Goal: Complete application form: Complete application form

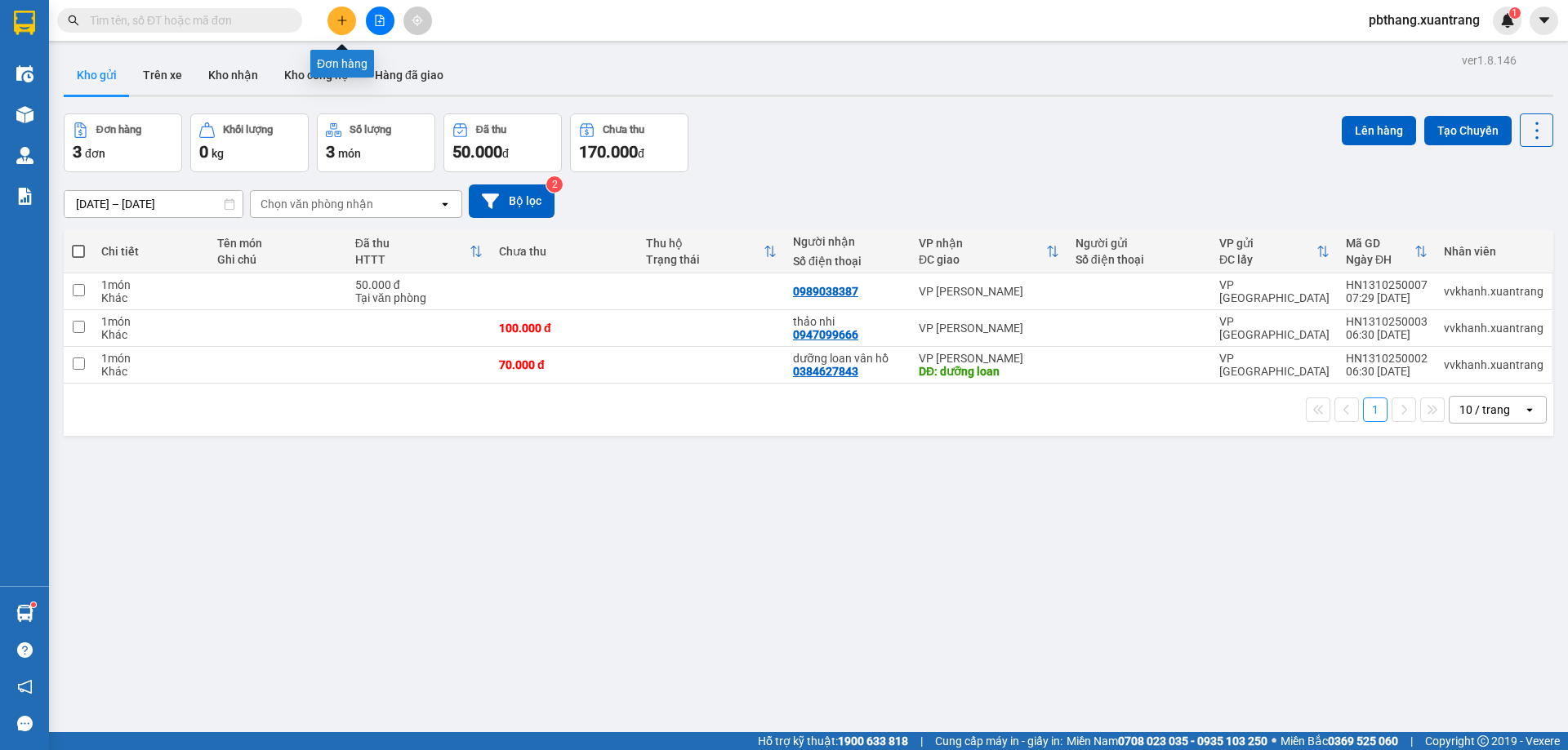
click at [338, 22] on icon "plus" at bounding box center [342, 20] width 11 height 11
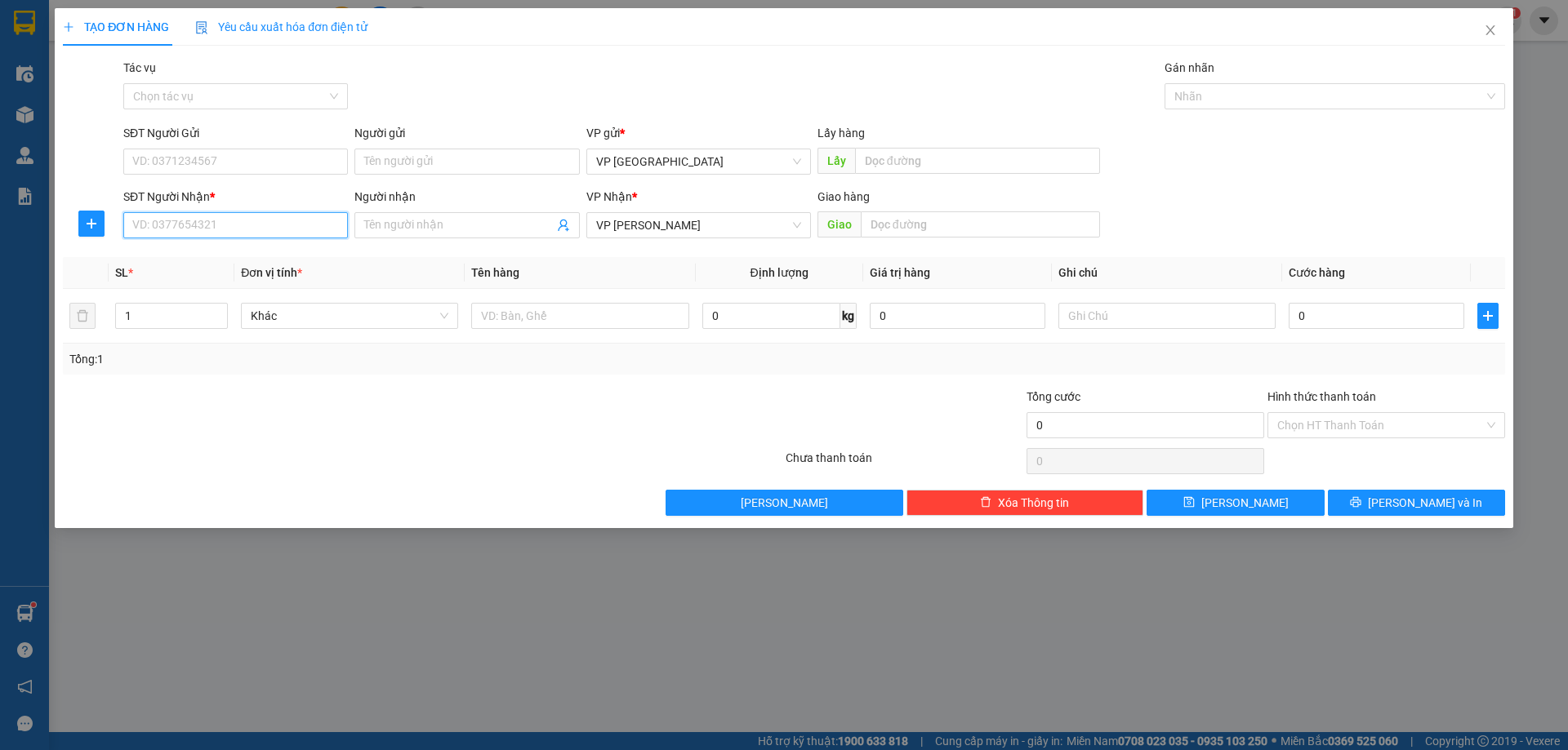
click at [242, 224] on input "SĐT Người Nhận *" at bounding box center [236, 225] width 225 height 26
click at [232, 262] on div "0966180997 - quân" at bounding box center [236, 258] width 205 height 18
type input "0966180997"
type input "quân"
type input "0966180997"
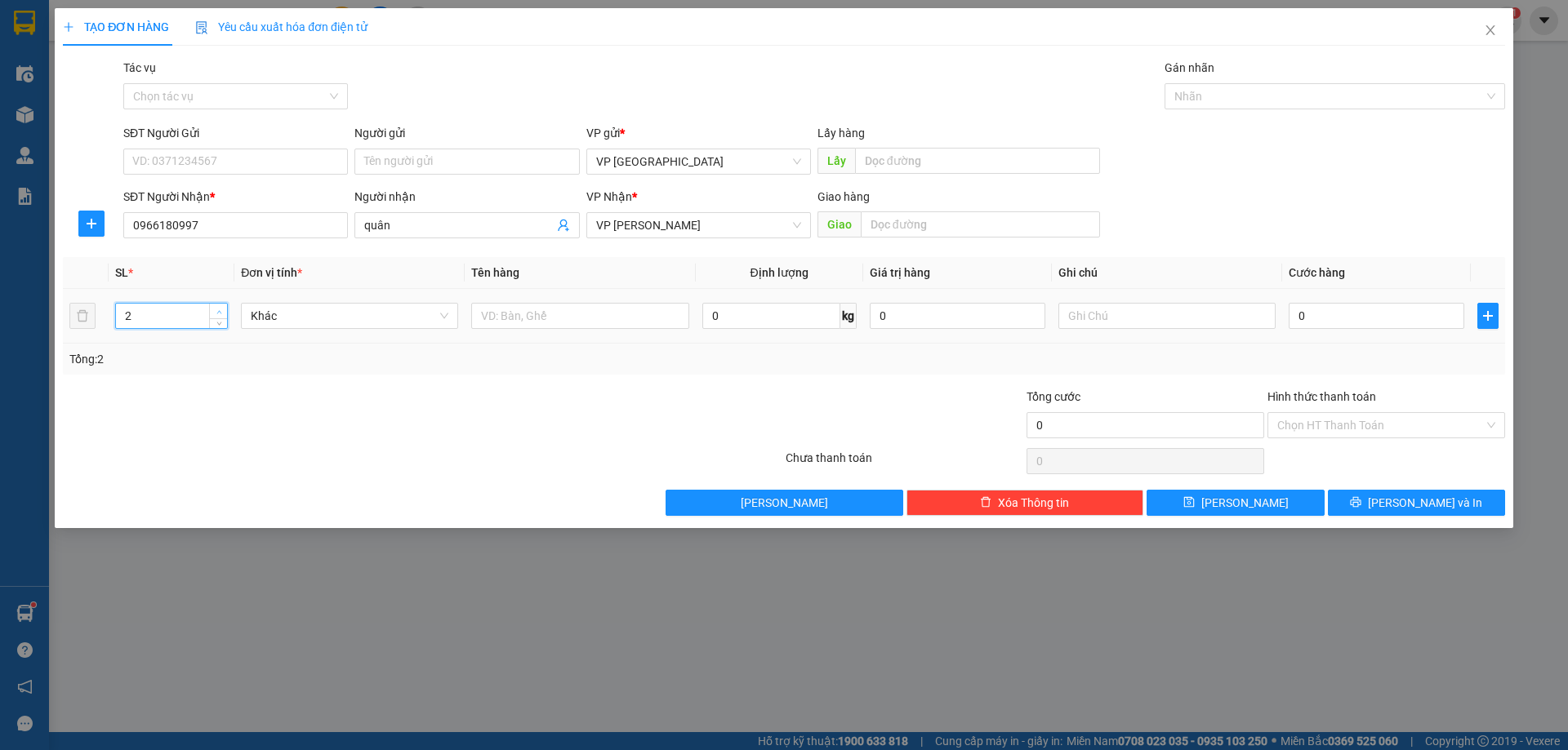
click at [223, 305] on span "Increase Value" at bounding box center [218, 311] width 18 height 15
type input "4"
click at [223, 305] on span "Increase Value" at bounding box center [218, 311] width 18 height 15
click at [1313, 321] on input "0" at bounding box center [1377, 316] width 176 height 26
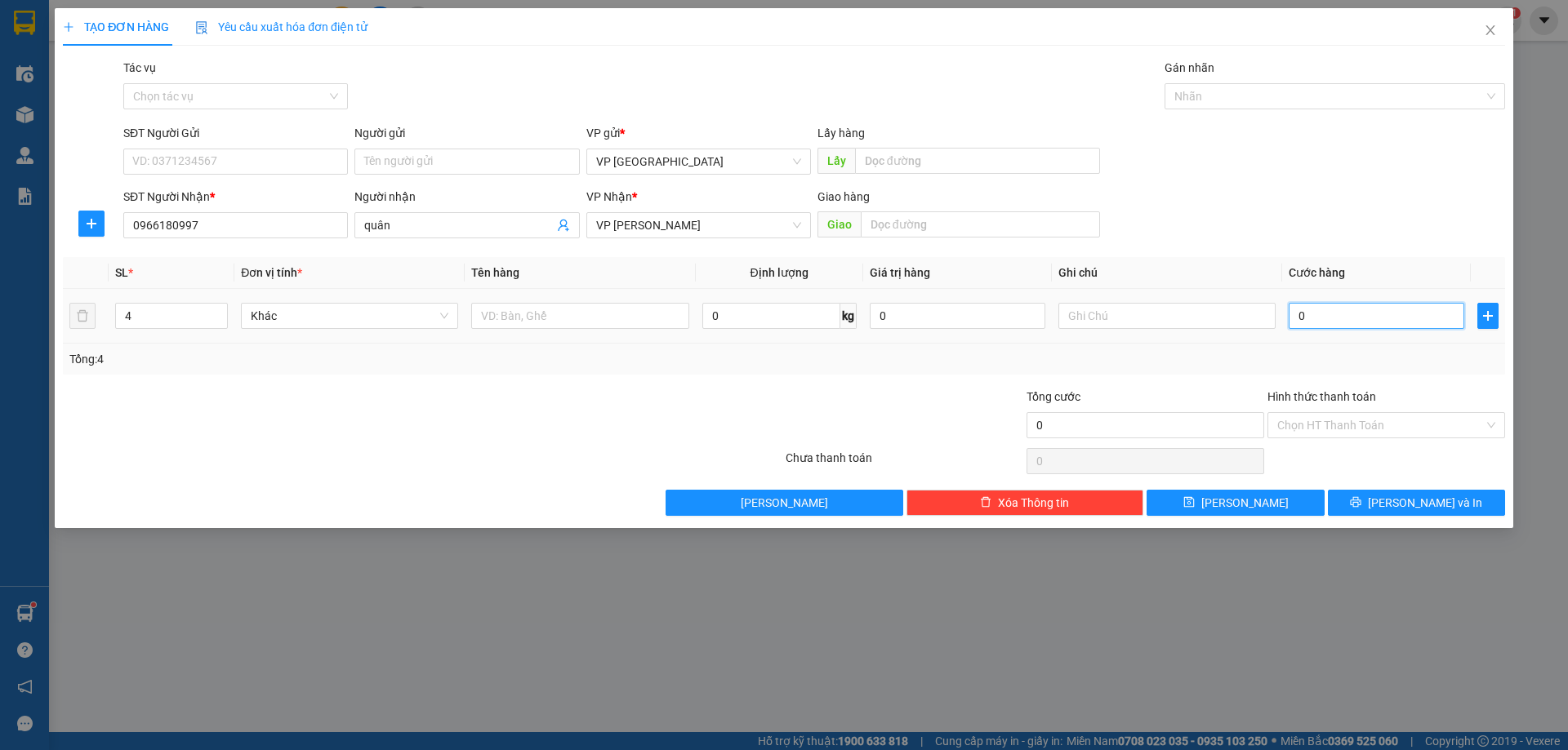
type input "3"
type input "30"
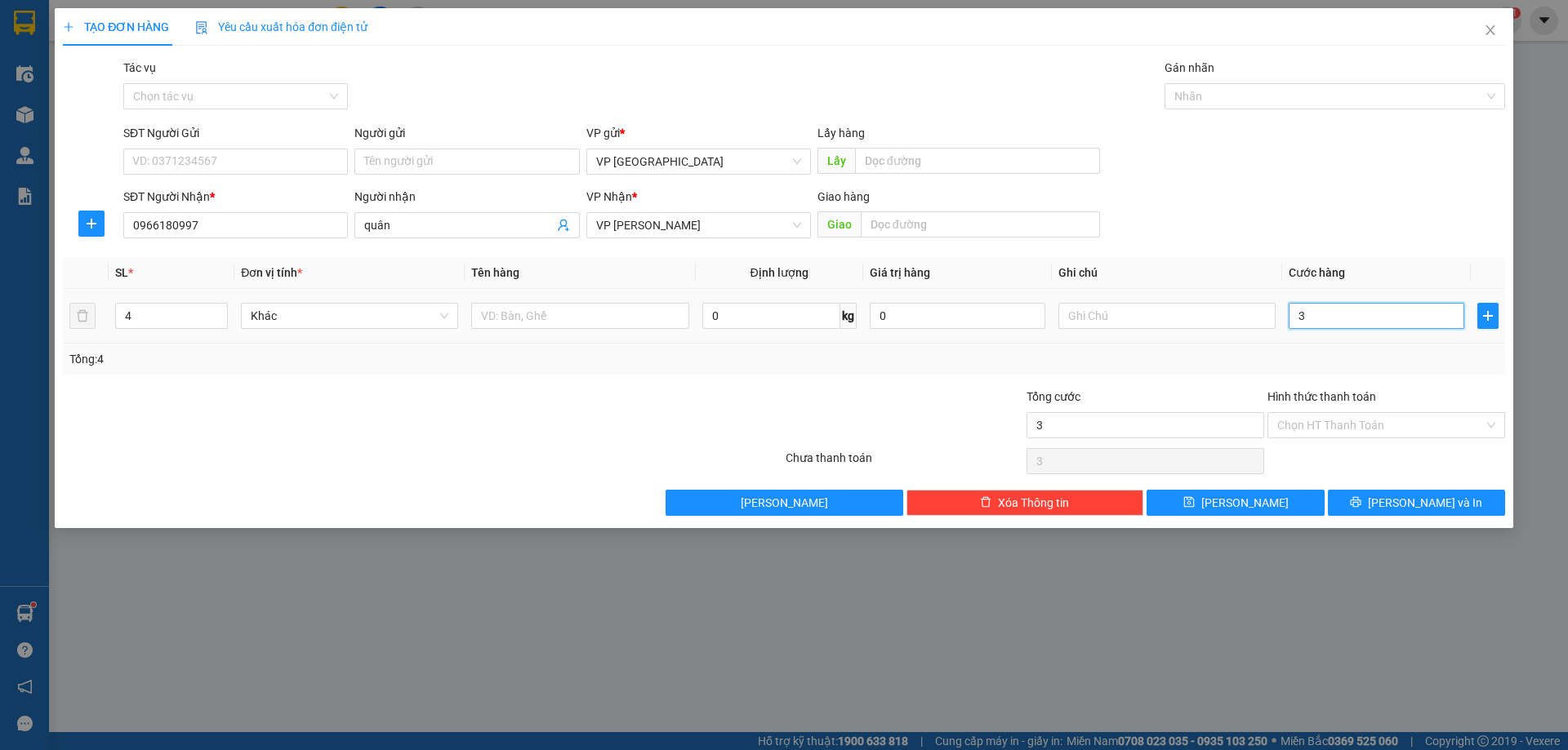
type input "30"
type input "300"
type input "300.000"
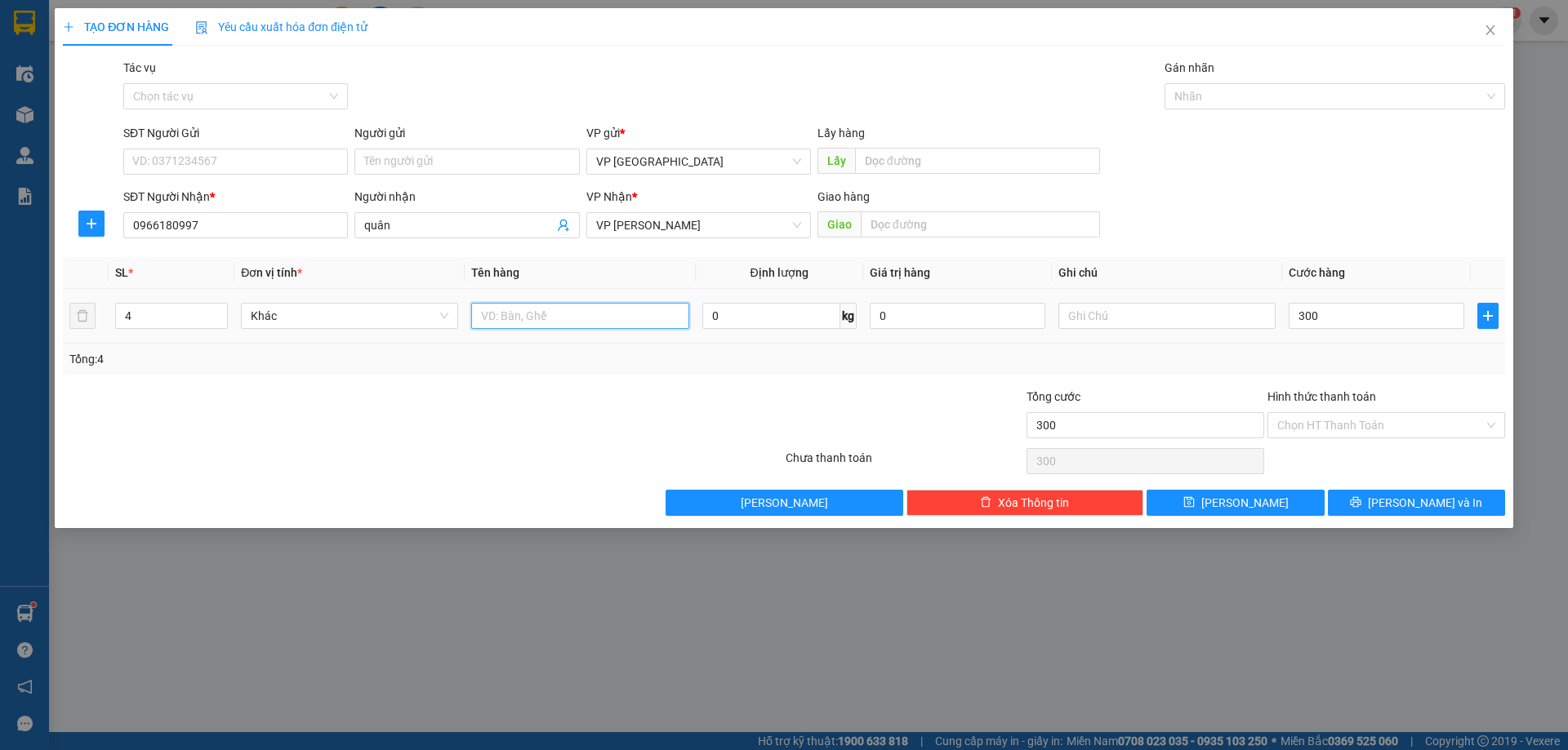
type input "300.000"
click at [556, 322] on input "text" at bounding box center [580, 316] width 218 height 26
type input "[PERSON_NAME]"
click at [1440, 501] on span "[PERSON_NAME] và In" at bounding box center [1425, 503] width 114 height 18
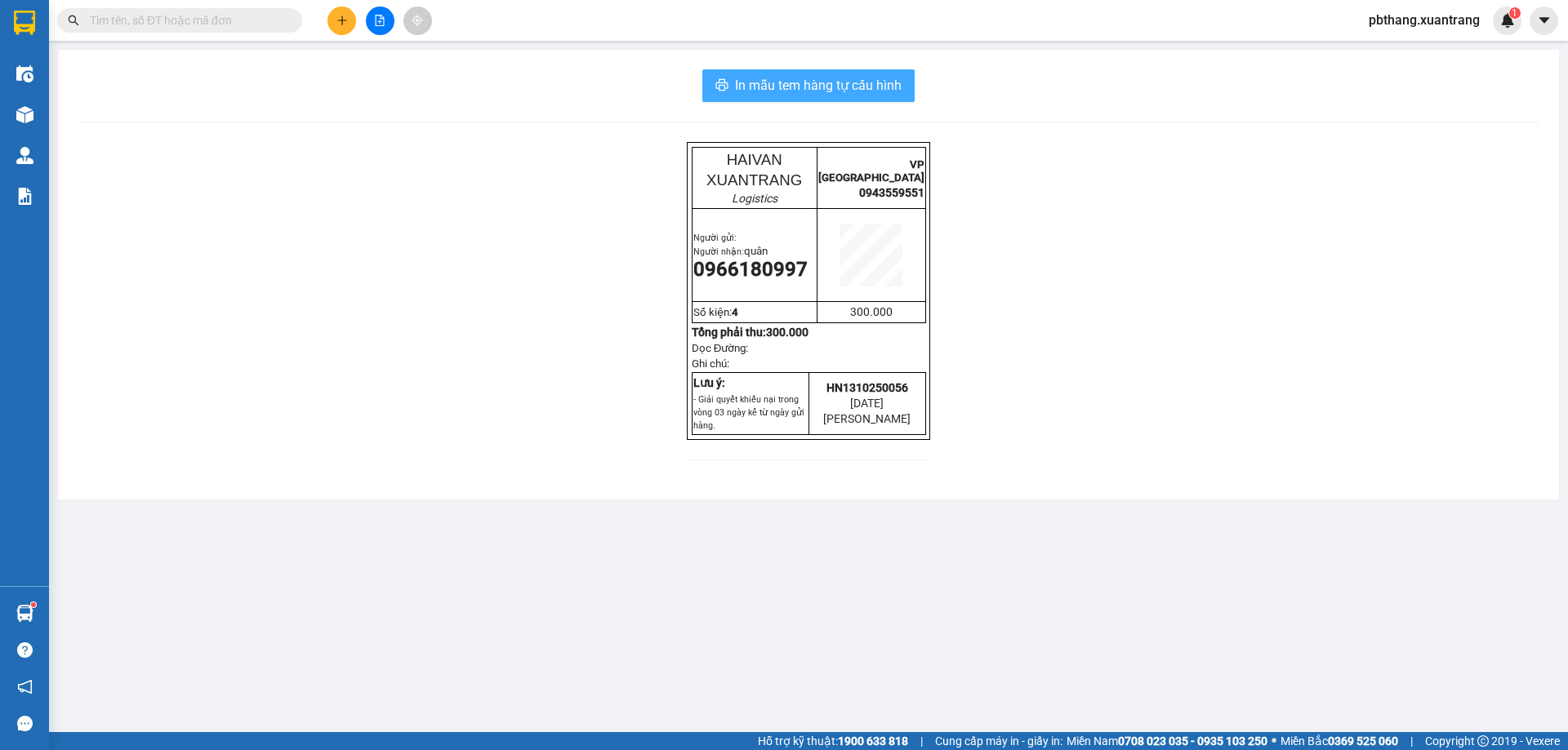
click at [739, 90] on span "In mẫu tem hàng tự cấu hình" at bounding box center [818, 84] width 166 height 20
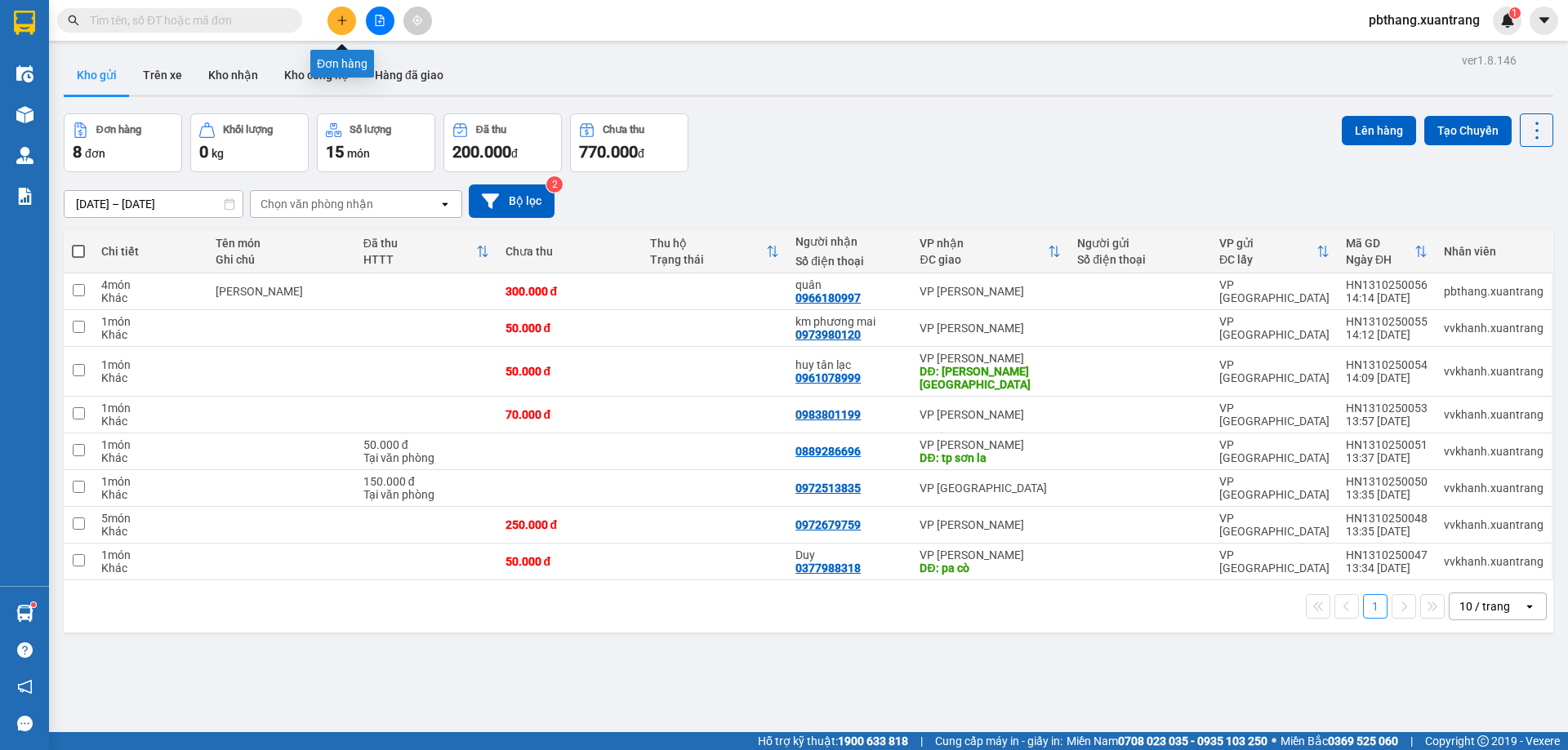
click at [345, 17] on icon "plus" at bounding box center [342, 20] width 11 height 11
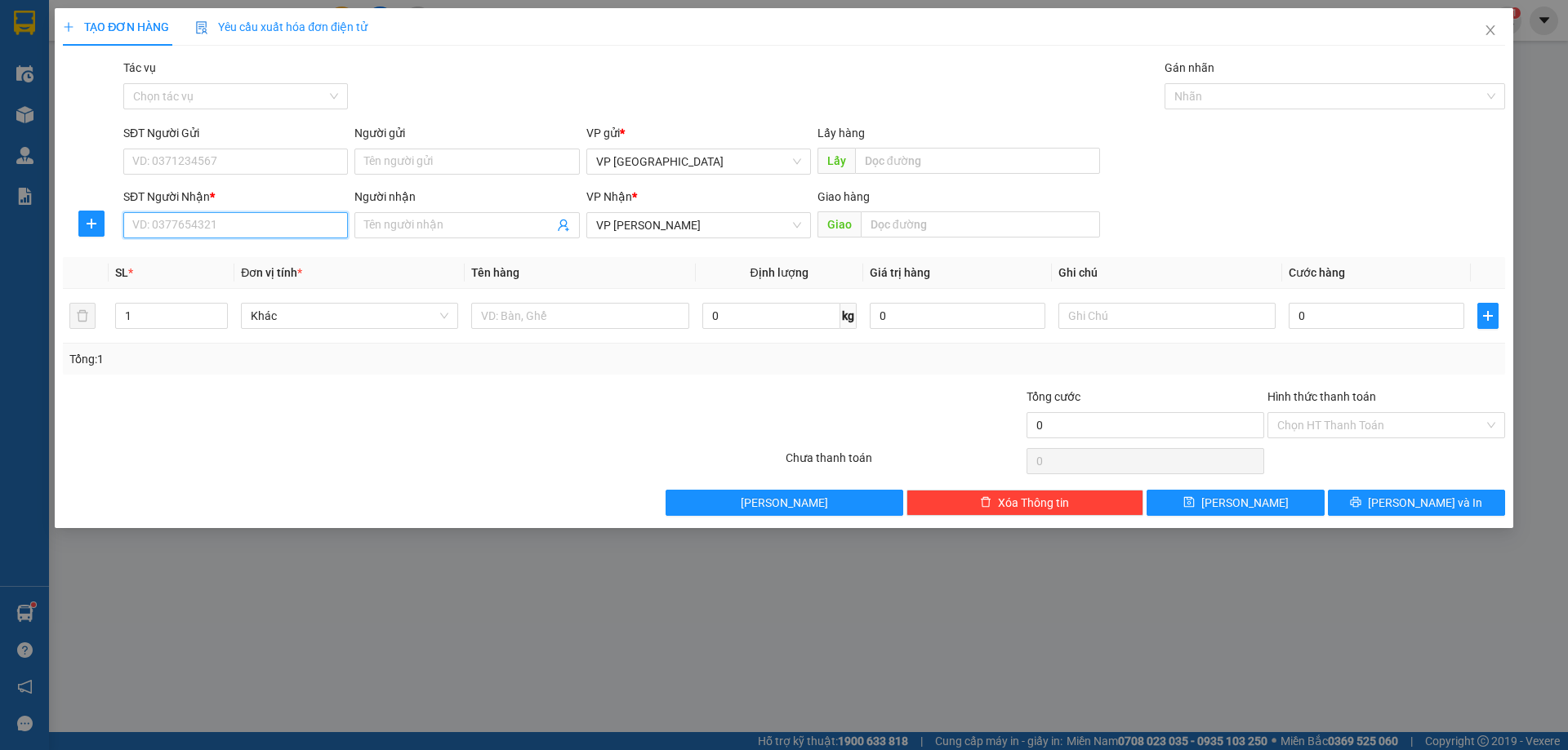
click at [282, 222] on input "SĐT Người Nhận *" at bounding box center [236, 225] width 225 height 26
type input "0965201991"
click at [262, 256] on div "0965201991 - nguyệt lâm" at bounding box center [236, 258] width 205 height 18
type input "nguyệt lâm"
type input "0965201991"
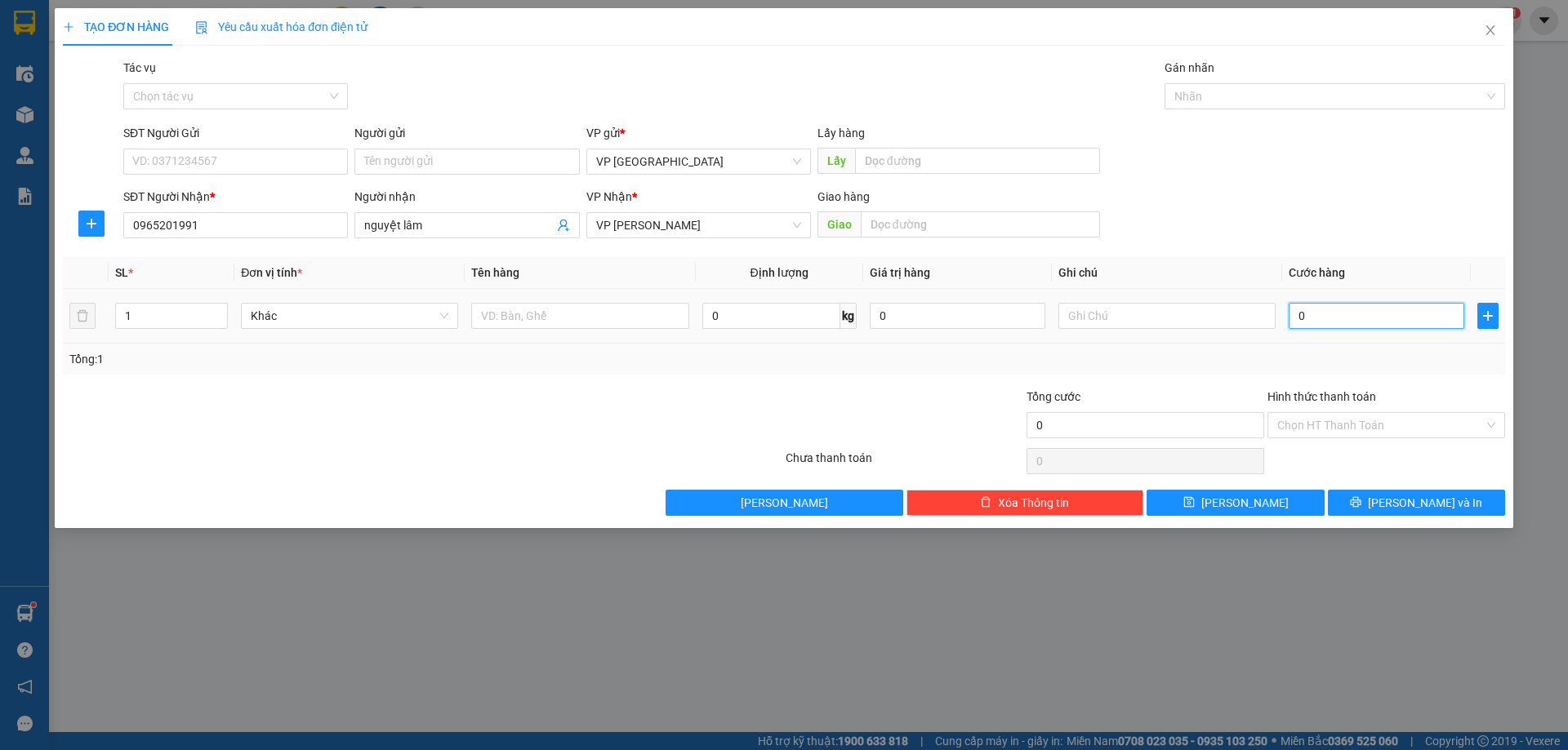
click at [1308, 324] on input "0" at bounding box center [1377, 316] width 176 height 26
click at [1329, 413] on input "Hình thức thanh toán" at bounding box center [1380, 425] width 206 height 24
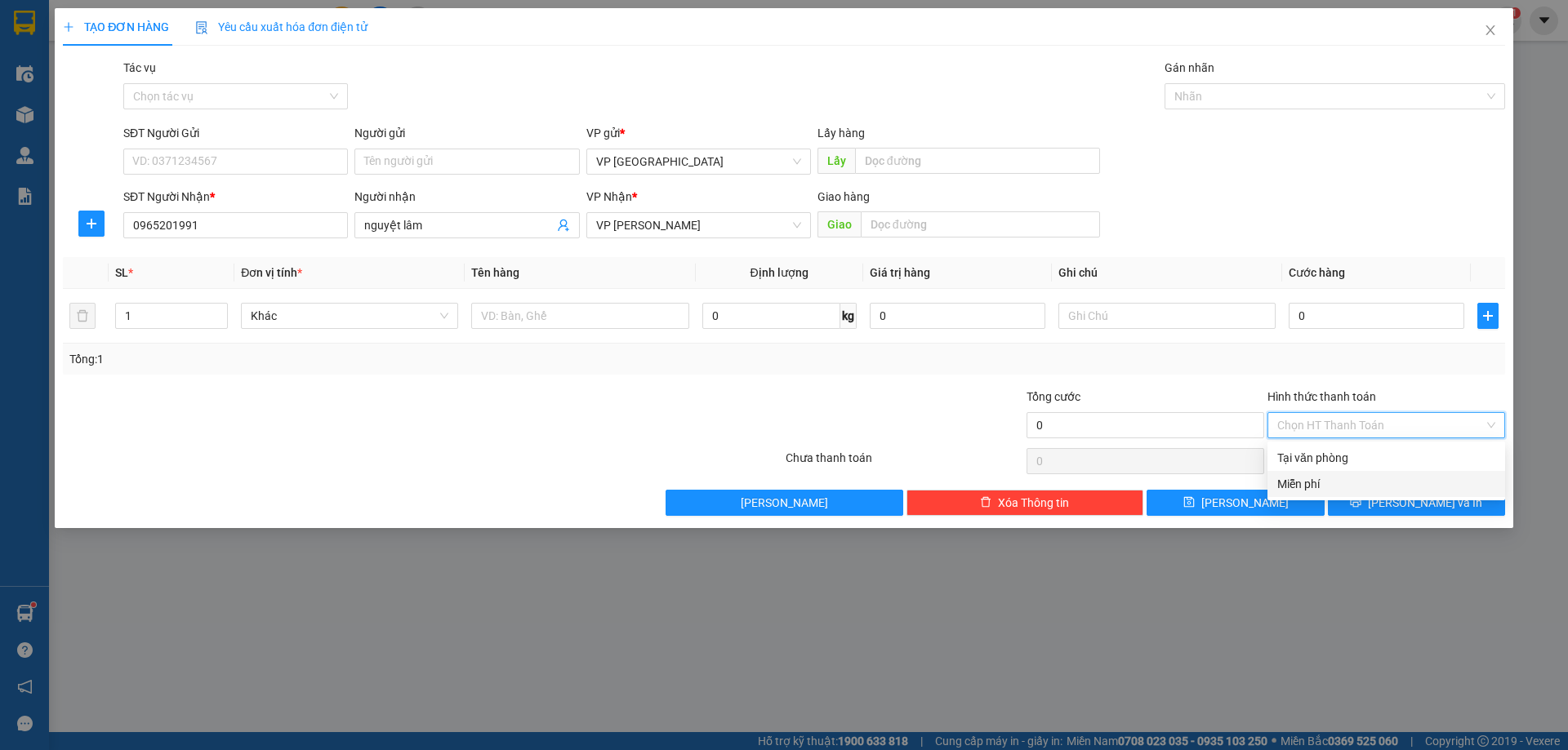
click at [1313, 479] on div "Miễn phí" at bounding box center [1386, 484] width 219 height 18
click at [525, 223] on input "nguyệt lâm" at bounding box center [458, 225] width 189 height 18
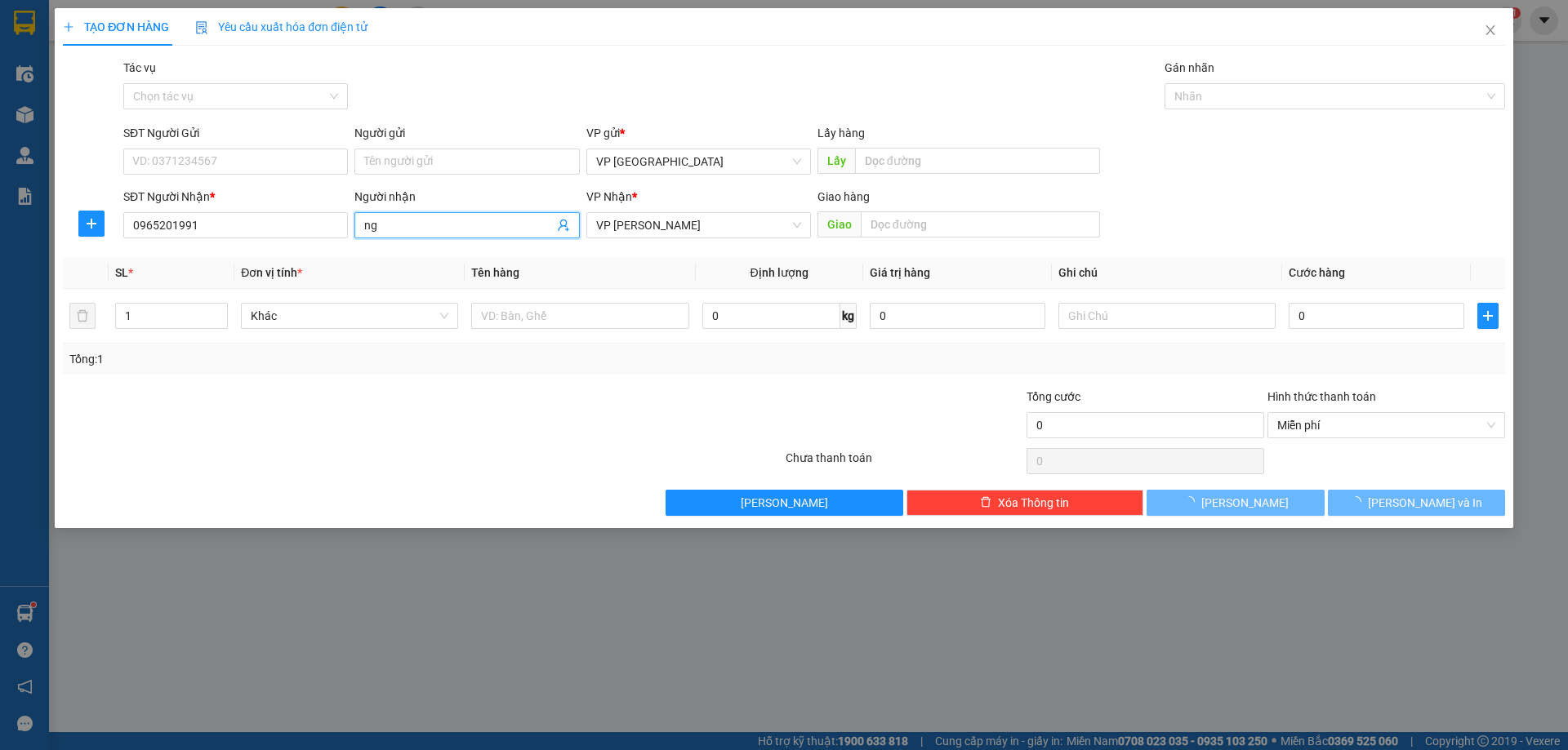
type input "n"
type input "anh giáp bản"
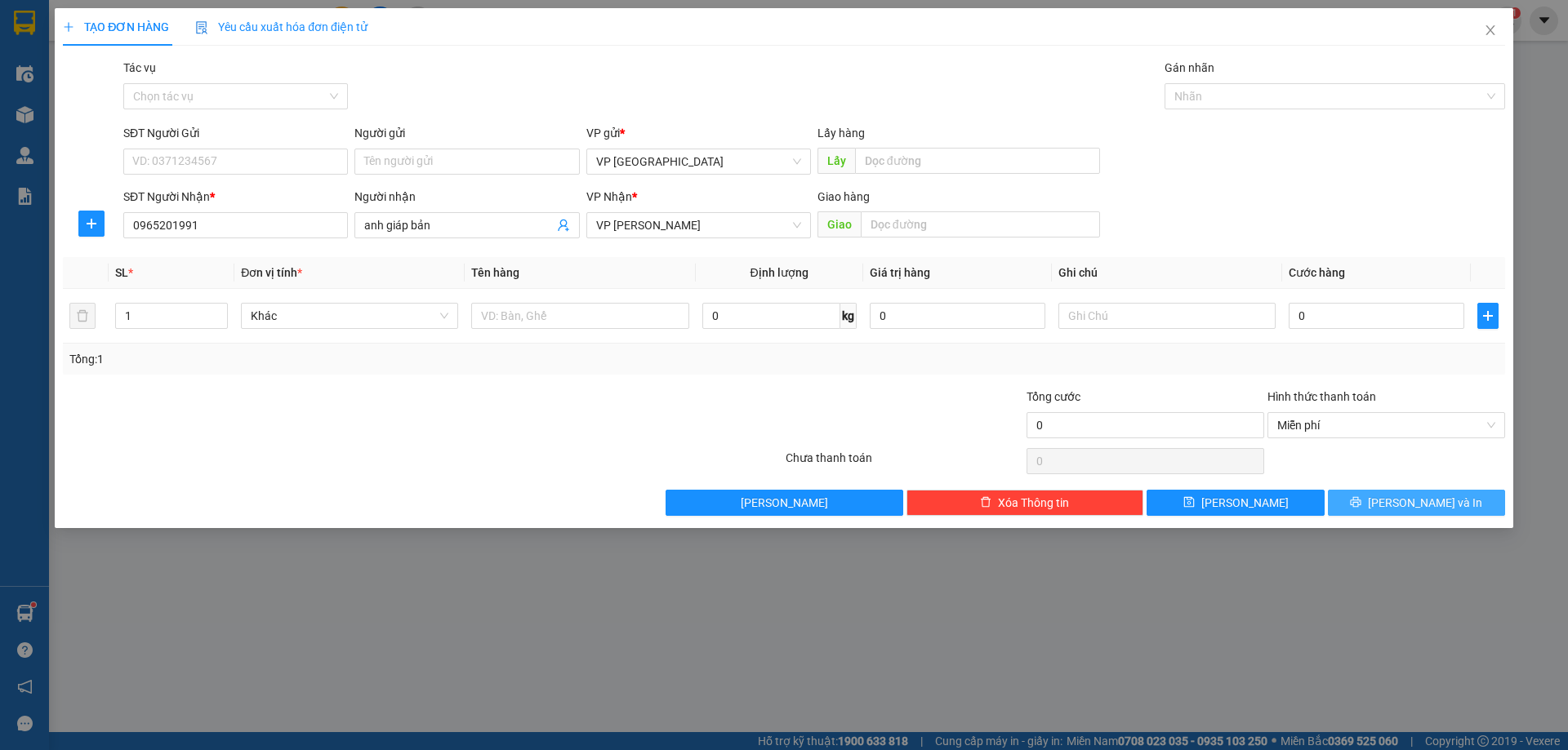
click at [1362, 502] on icon "printer" at bounding box center [1356, 501] width 11 height 11
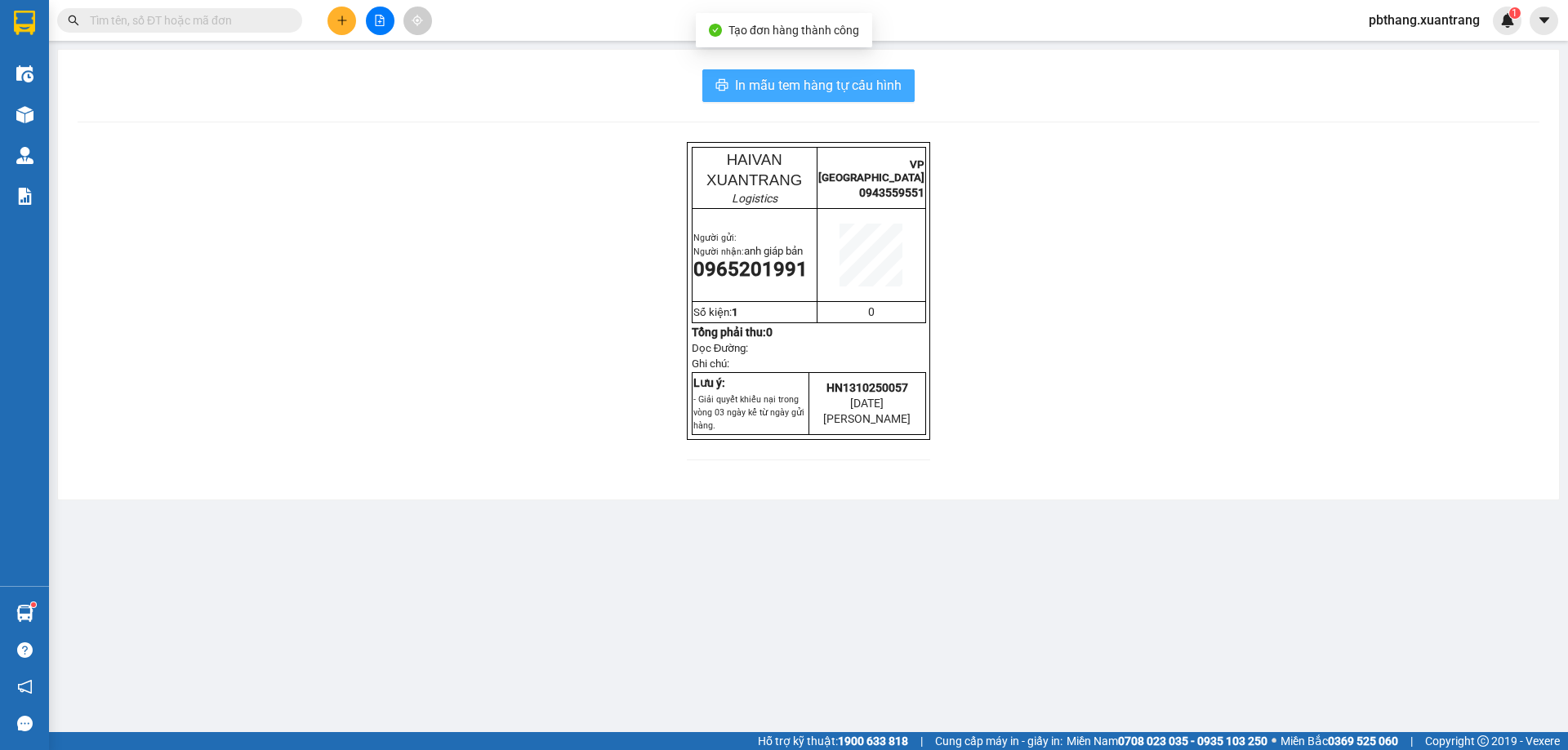
click at [804, 89] on span "In mẫu tem hàng tự cấu hình" at bounding box center [818, 84] width 166 height 20
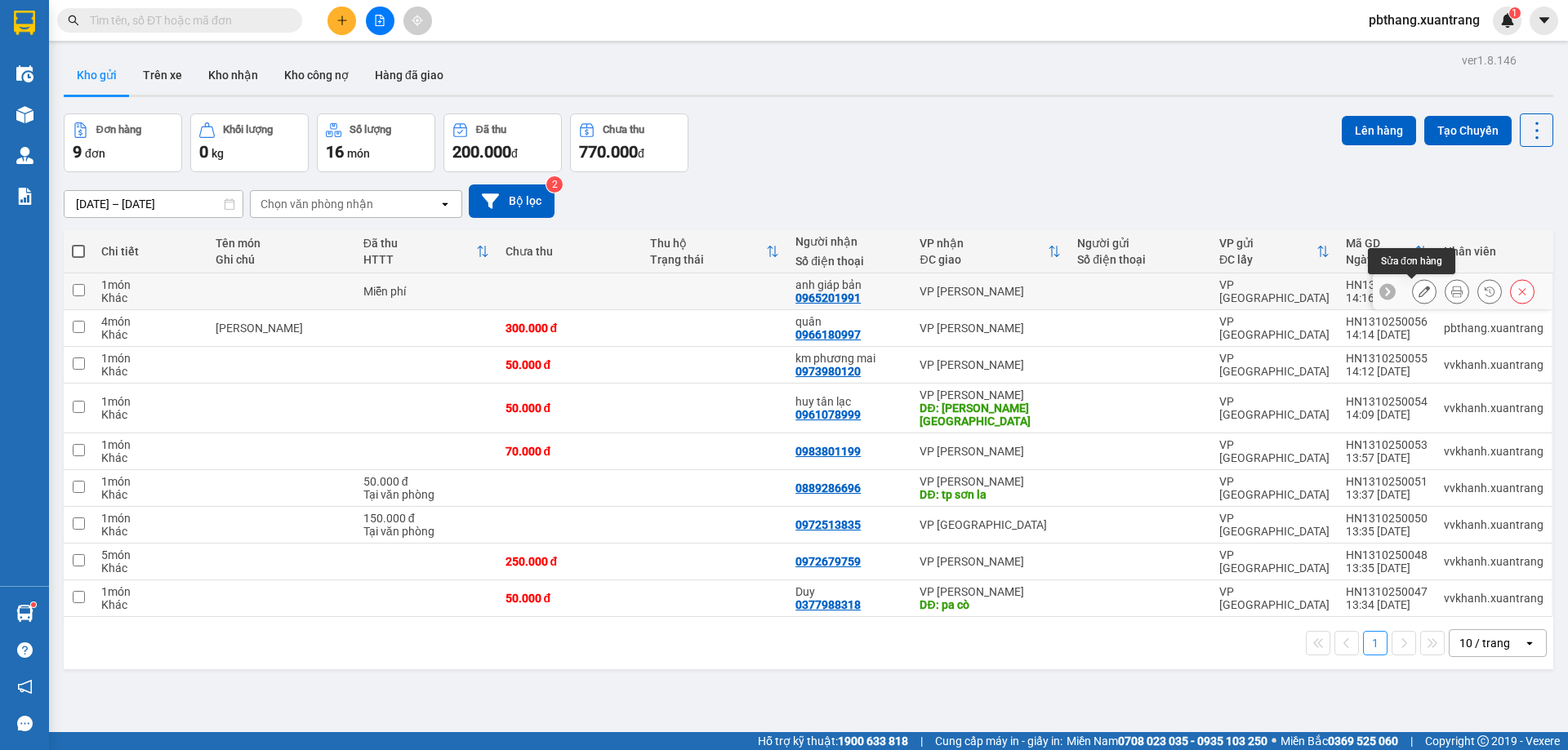
click at [1413, 293] on button at bounding box center [1424, 291] width 23 height 29
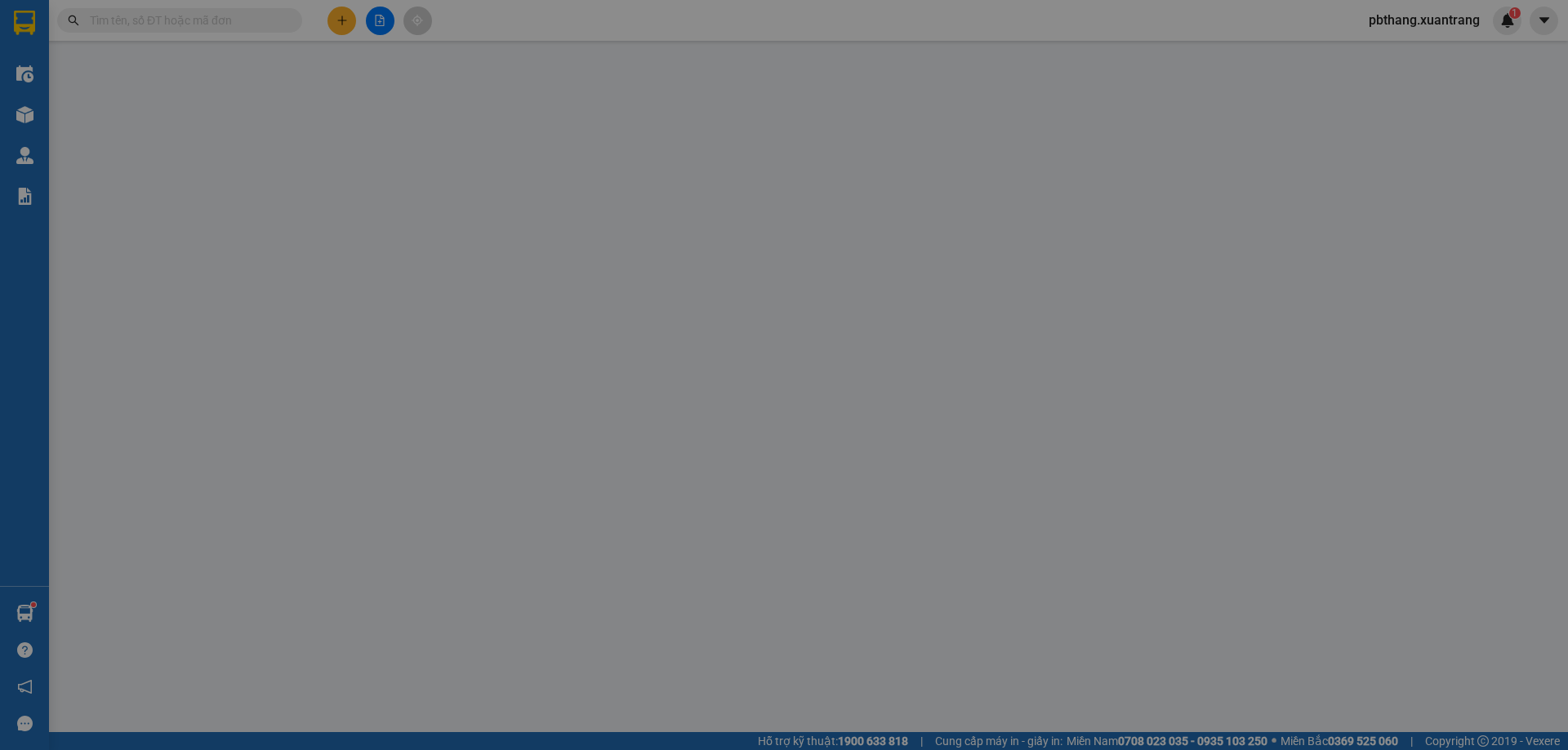
type input "0965201991"
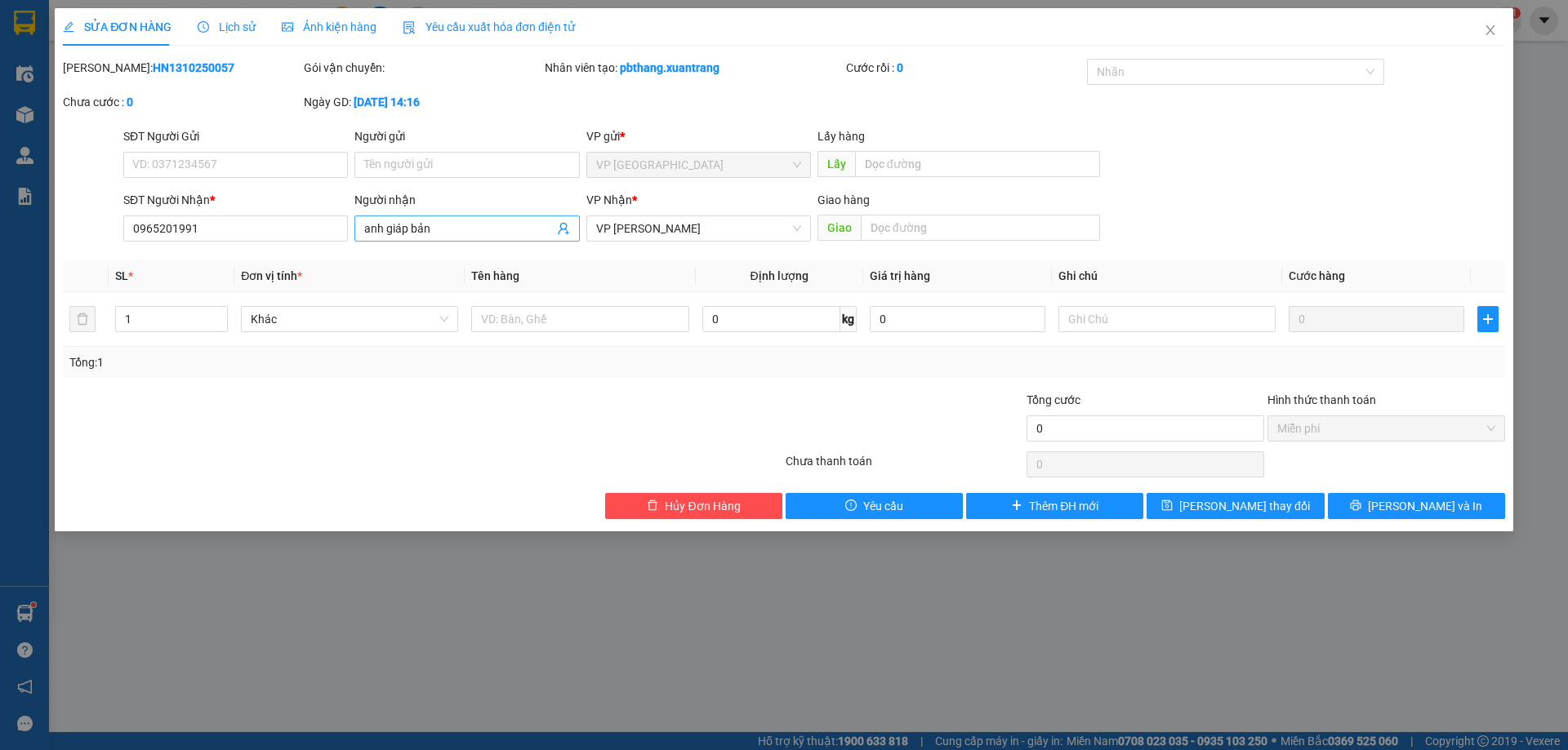
click at [473, 216] on span "anh giáp bản" at bounding box center [467, 229] width 225 height 26
type input "anh giáp báo"
click at [1422, 519] on div "SỬA ĐƠN HÀNG Lịch sử Ảnh kiện hàng Yêu cầu xuất hóa đơn điện tử Total Paid Fee …" at bounding box center [784, 269] width 1459 height 523
click at [1417, 510] on span "[PERSON_NAME] và In" at bounding box center [1425, 506] width 114 height 18
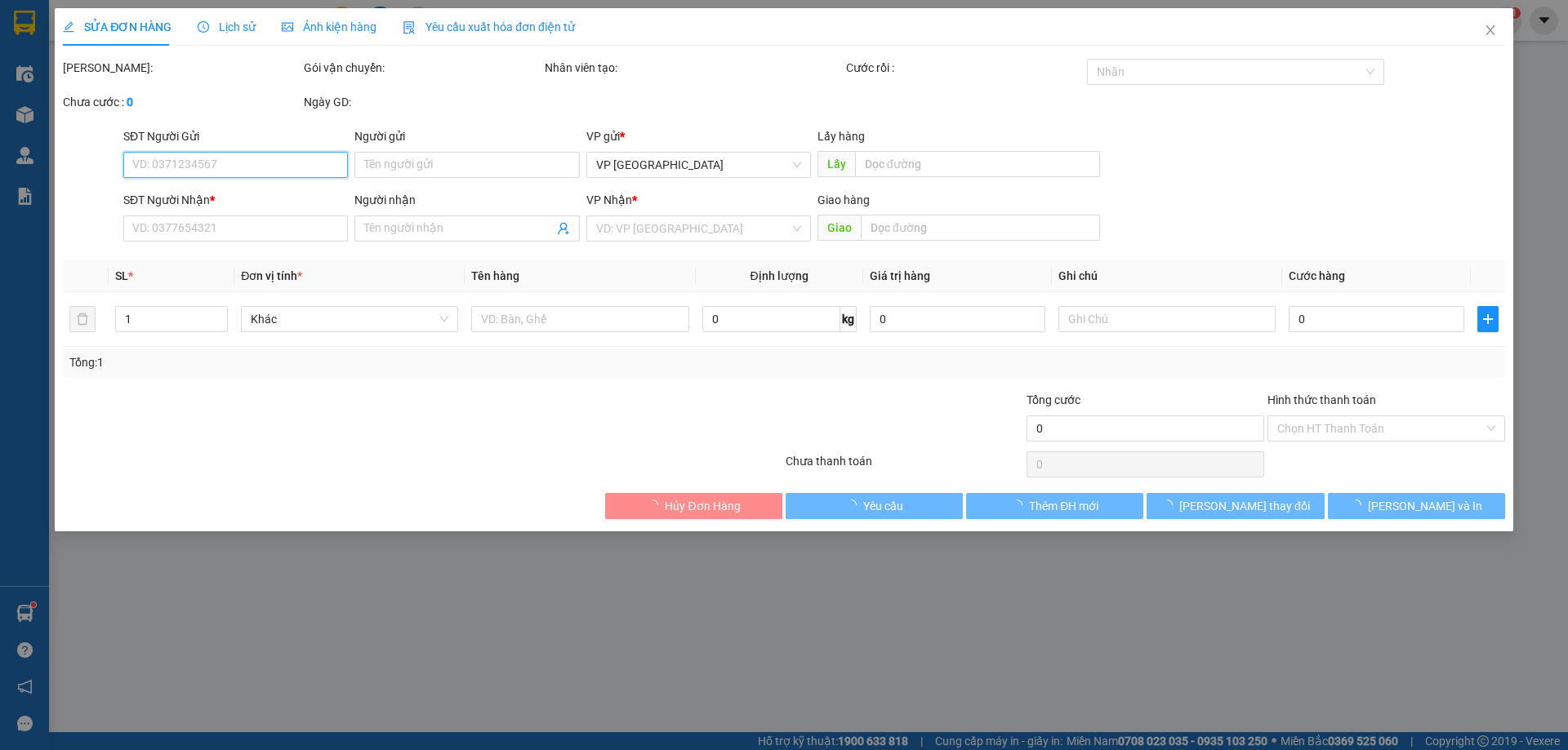
type input "0965201991"
type input "anh giáp báo"
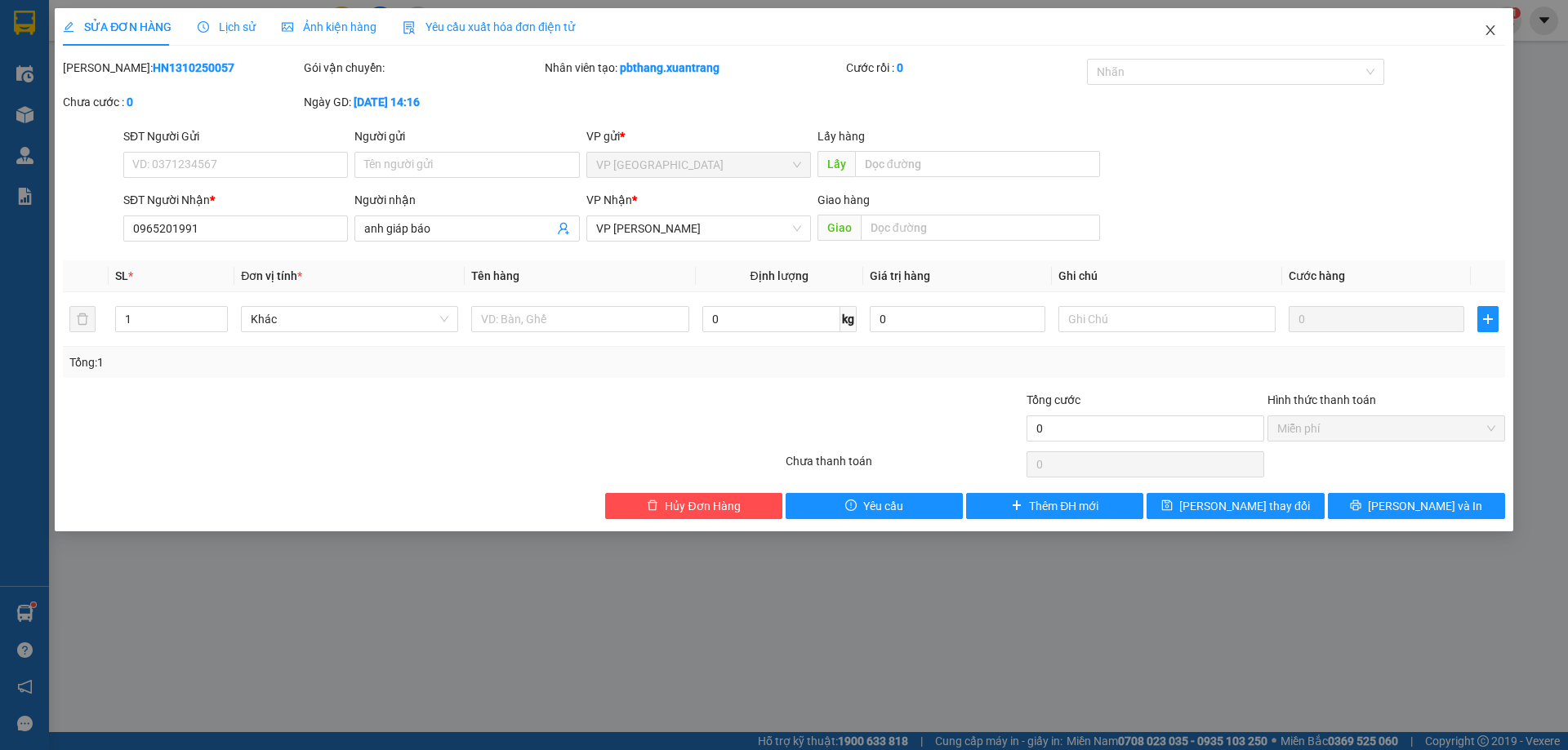
click at [1492, 30] on icon "close" at bounding box center [1491, 30] width 9 height 10
